Goal: Transaction & Acquisition: Purchase product/service

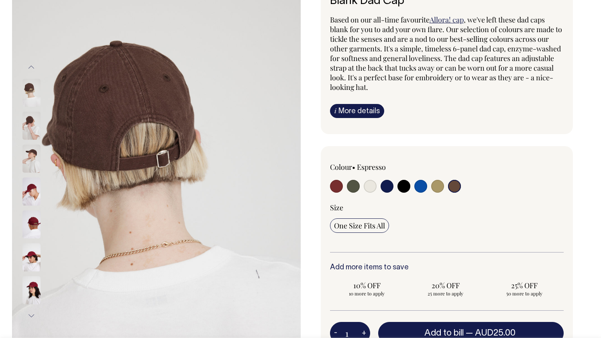
scroll to position [79, 0]
click at [35, 162] on img at bounding box center [31, 158] width 18 height 28
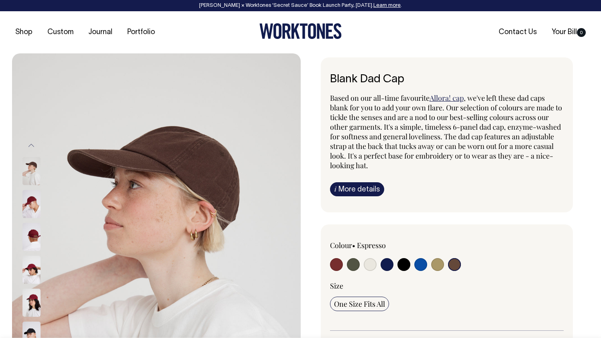
scroll to position [0, 0]
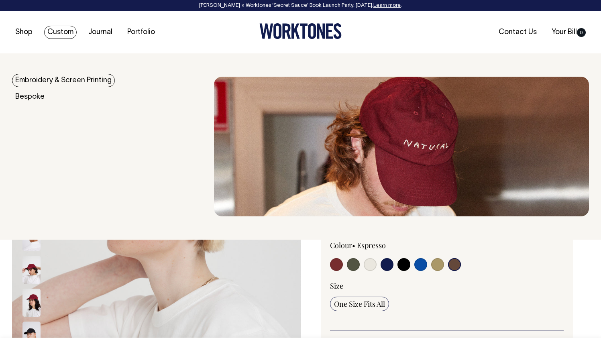
click at [47, 32] on link "Custom" at bounding box center [60, 32] width 33 height 13
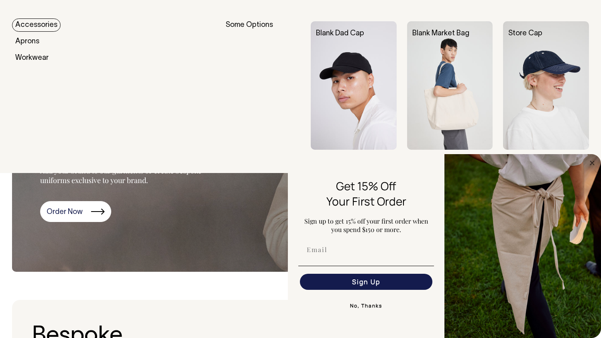
click at [370, 114] on img at bounding box center [354, 85] width 86 height 129
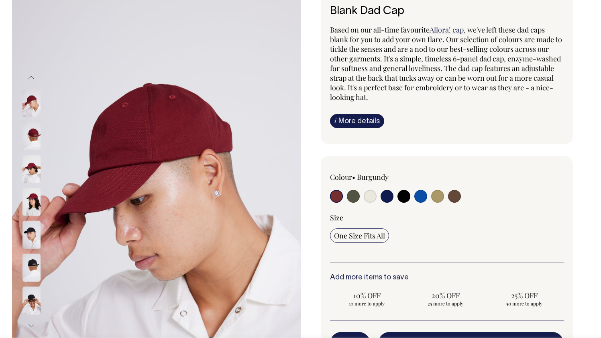
click at [452, 197] on input "radio" at bounding box center [454, 196] width 13 height 13
radio input "true"
select select "Espresso"
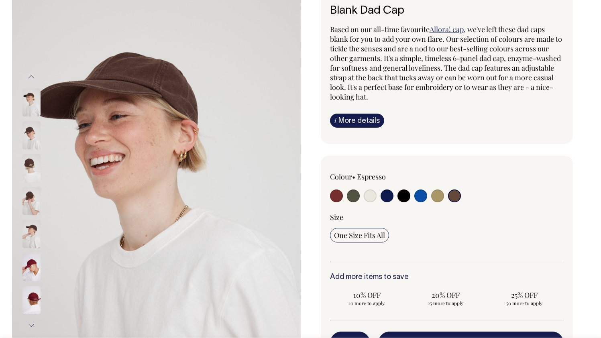
click at [437, 197] on input "radio" at bounding box center [437, 196] width 13 height 13
radio input "true"
select select "Washed Khaki"
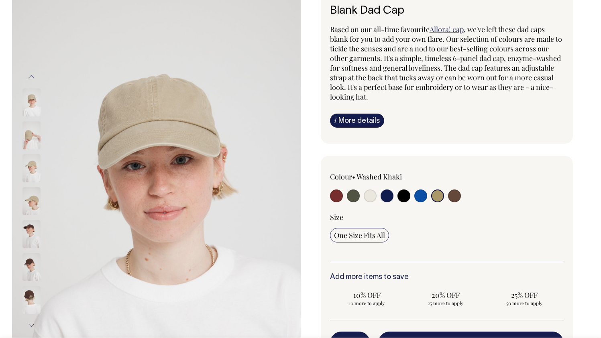
click at [417, 198] on input "radio" at bounding box center [421, 196] width 13 height 13
radio input "true"
select select "Worker Blue"
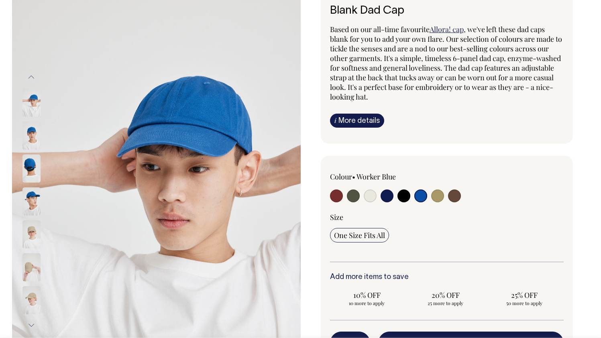
click at [398, 195] on input "radio" at bounding box center [404, 196] width 13 height 13
radio input "true"
select select "Black"
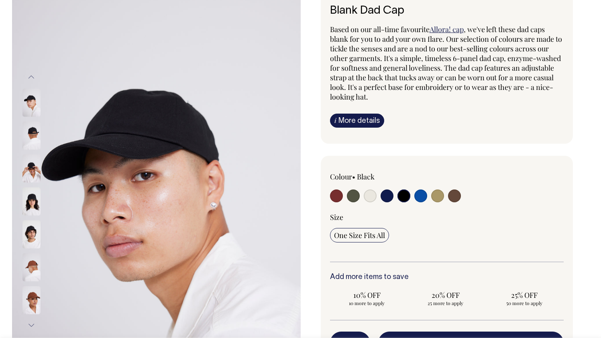
click at [382, 197] on input "radio" at bounding box center [387, 196] width 13 height 13
radio input "true"
select select "Dark Navy"
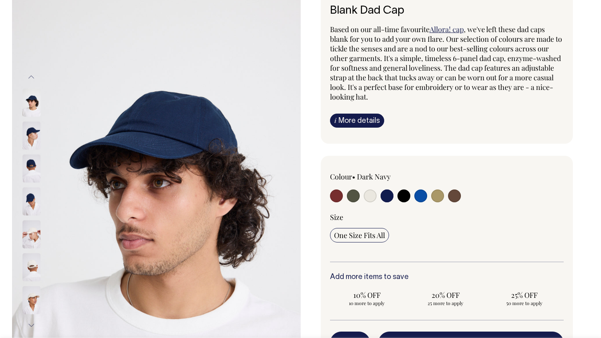
click at [366, 198] on input "radio" at bounding box center [370, 196] width 13 height 13
radio input "true"
select select "Natural"
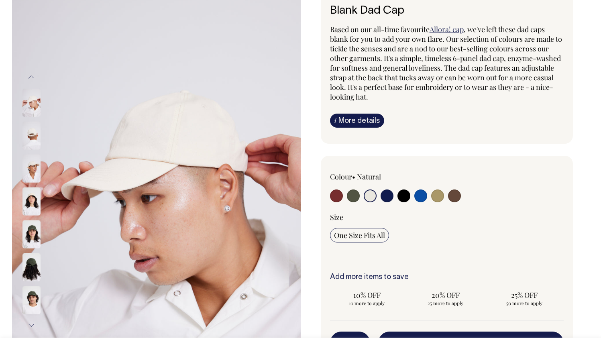
click at [352, 194] on input "radio" at bounding box center [353, 196] width 13 height 13
radio input "true"
select select "Olive"
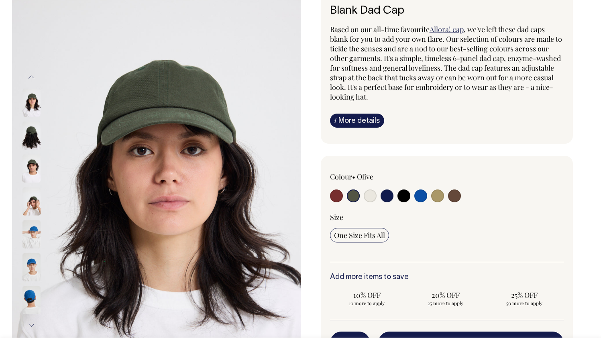
click at [336, 198] on input "radio" at bounding box center [336, 196] width 13 height 13
radio input "true"
select select "Burgundy"
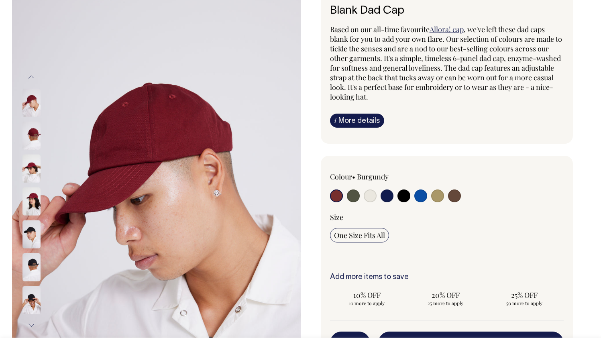
click at [458, 197] on input "radio" at bounding box center [454, 196] width 13 height 13
radio input "true"
select select "Espresso"
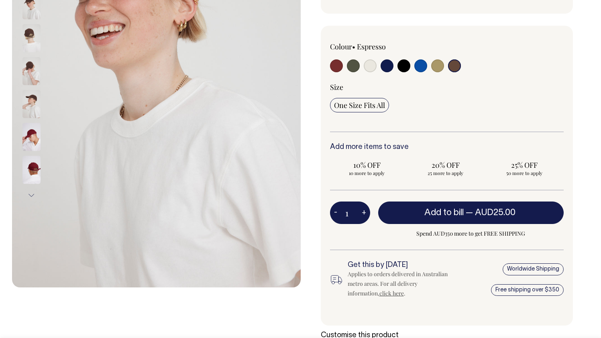
scroll to position [199, 0]
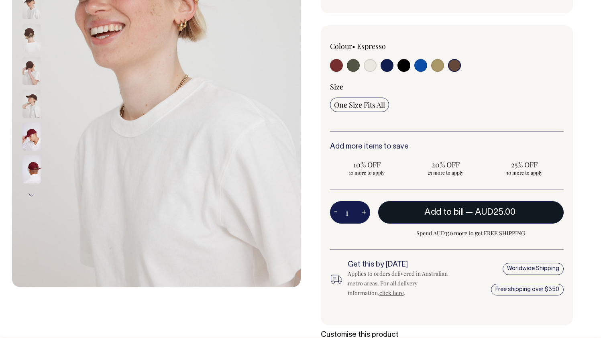
click at [461, 212] on span "Add to bill" at bounding box center [444, 213] width 39 height 8
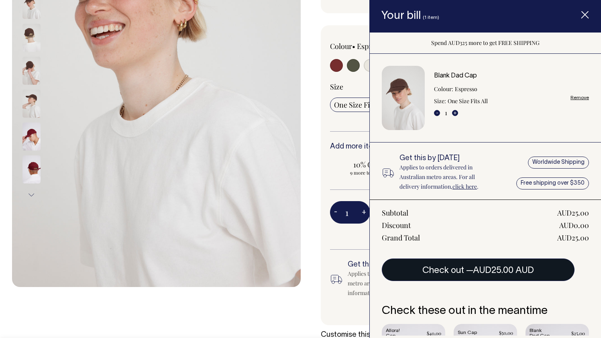
click at [491, 274] on span "AUD25.00 AUD" at bounding box center [503, 271] width 61 height 8
